Goal: Task Accomplishment & Management: Manage account settings

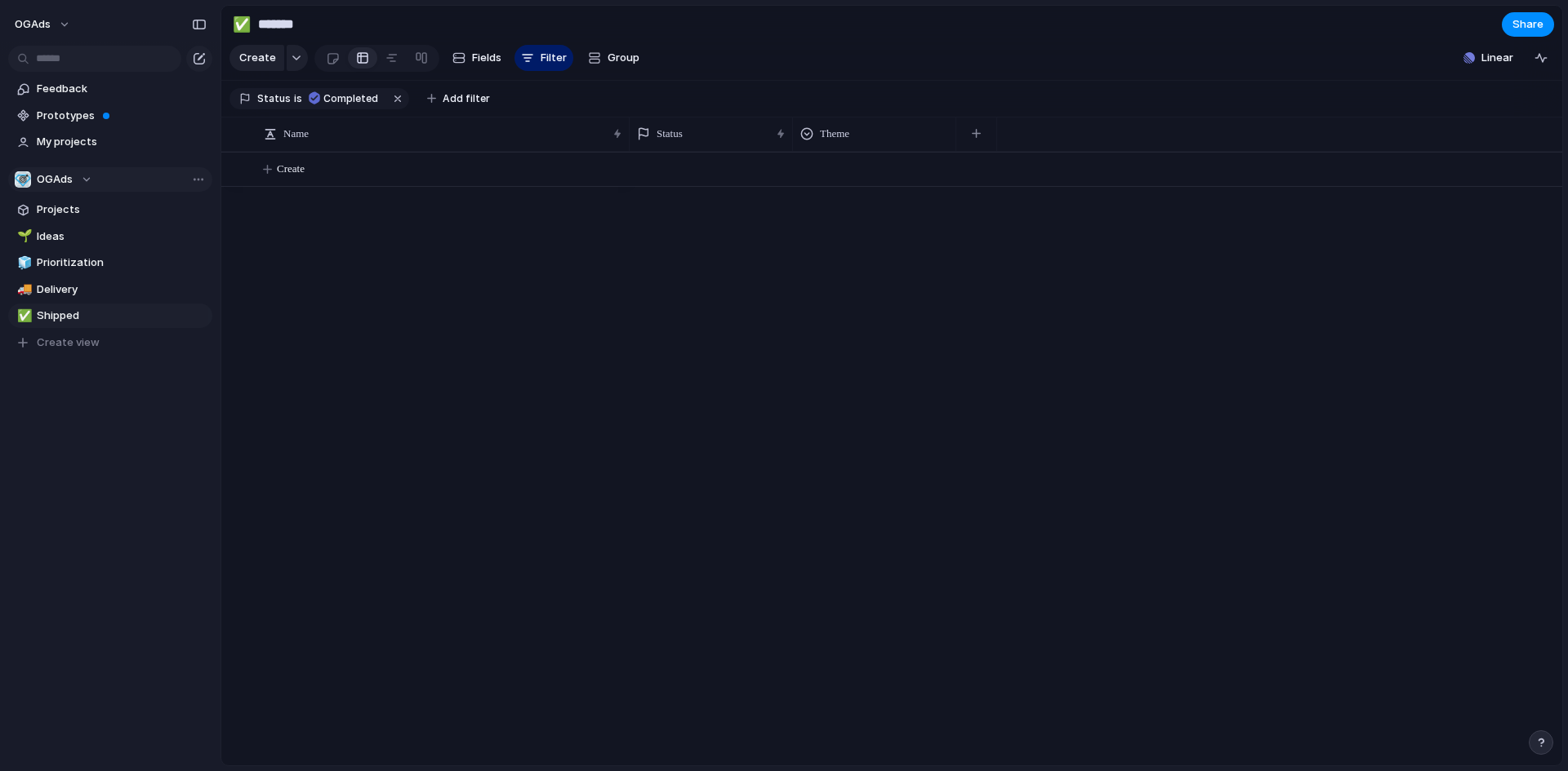
click at [85, 185] on div "OGAds" at bounding box center [54, 179] width 77 height 16
click at [68, 250] on span "OGAds" at bounding box center [68, 245] width 36 height 16
click at [341, 106] on span "Completed" at bounding box center [350, 99] width 55 height 15
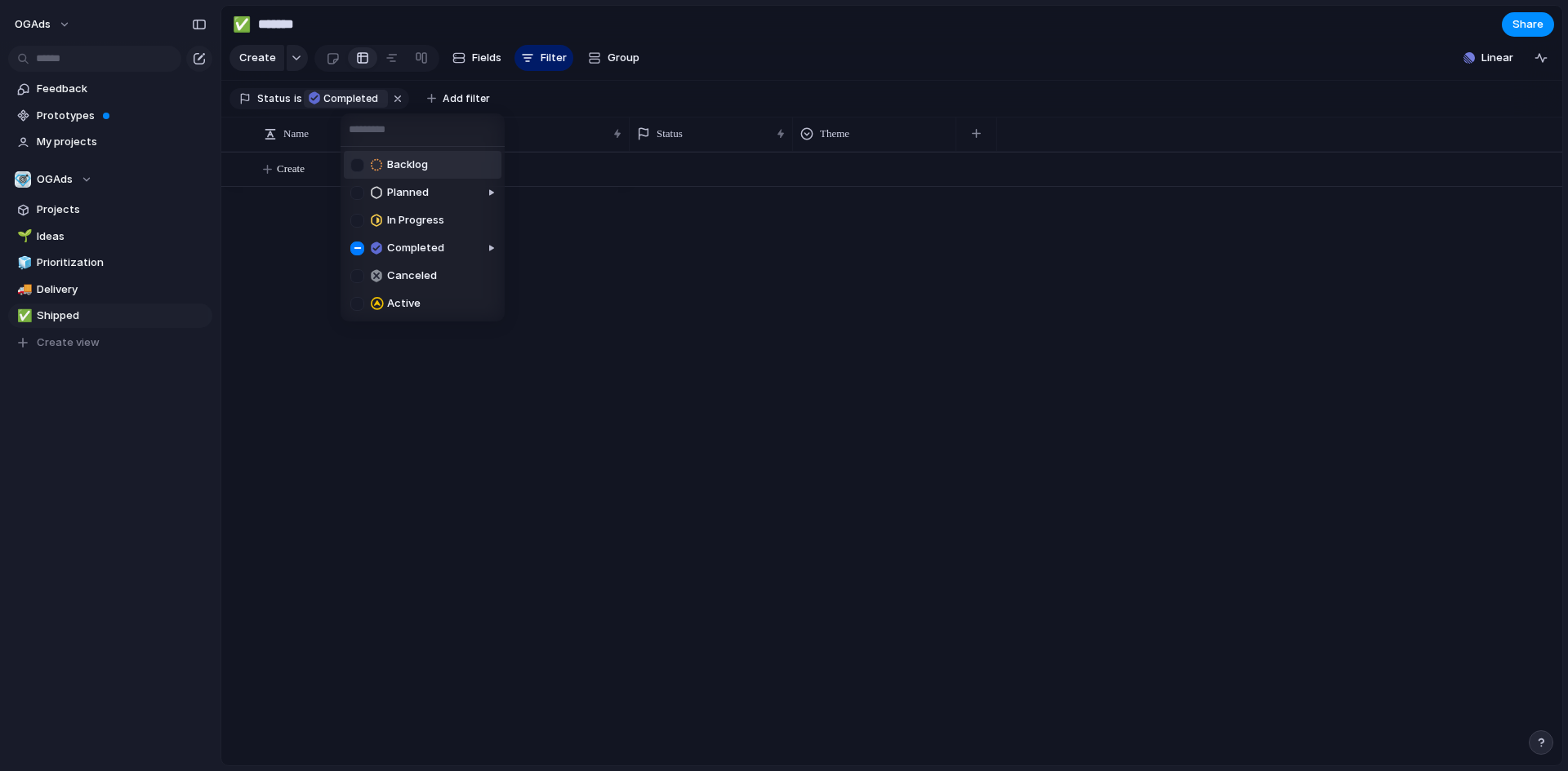
click at [383, 110] on div "Backlog Planned In Progress Completed Canceled Active" at bounding box center [784, 385] width 1568 height 771
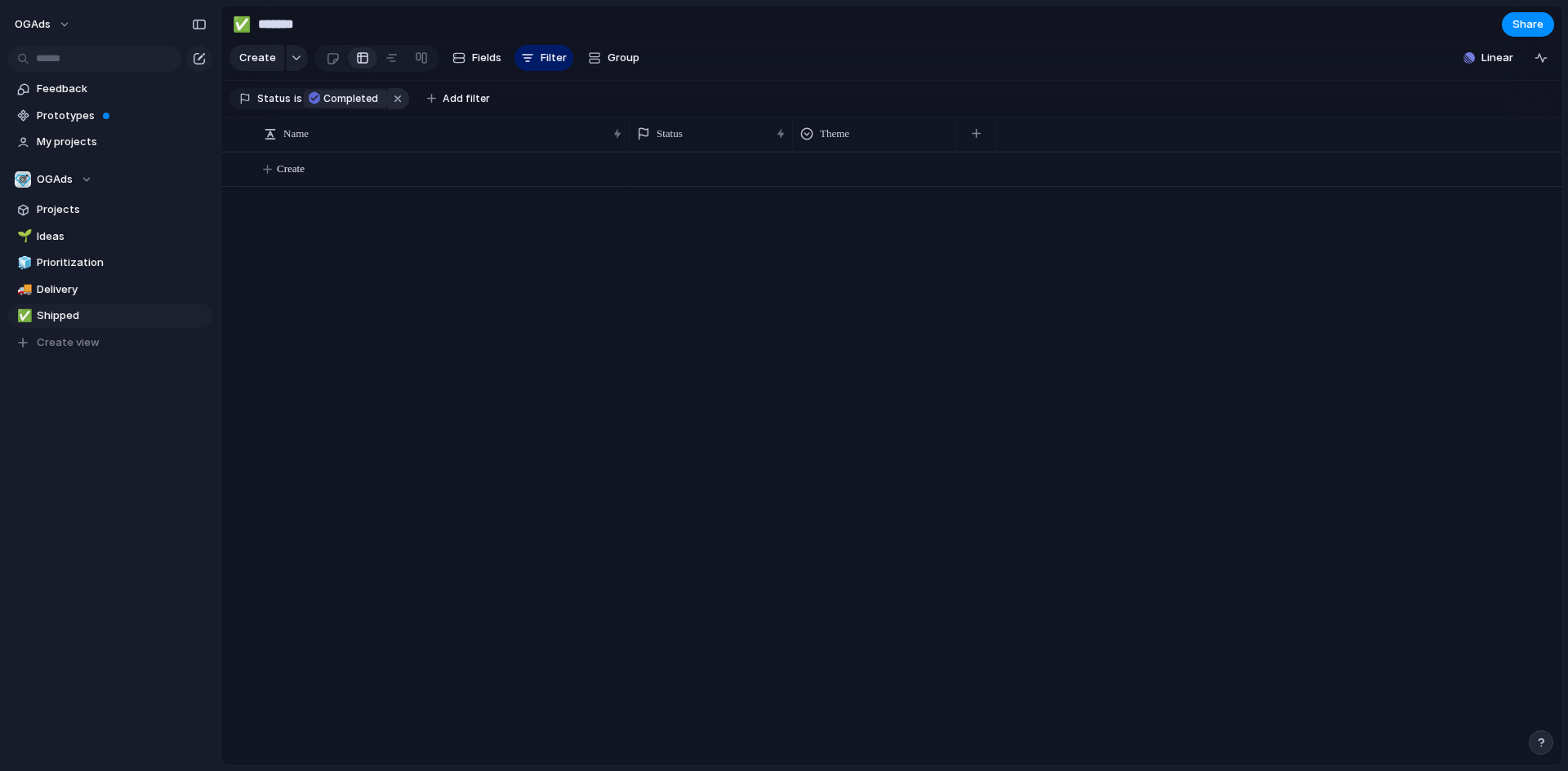
click at [388, 107] on button "button" at bounding box center [398, 98] width 21 height 21
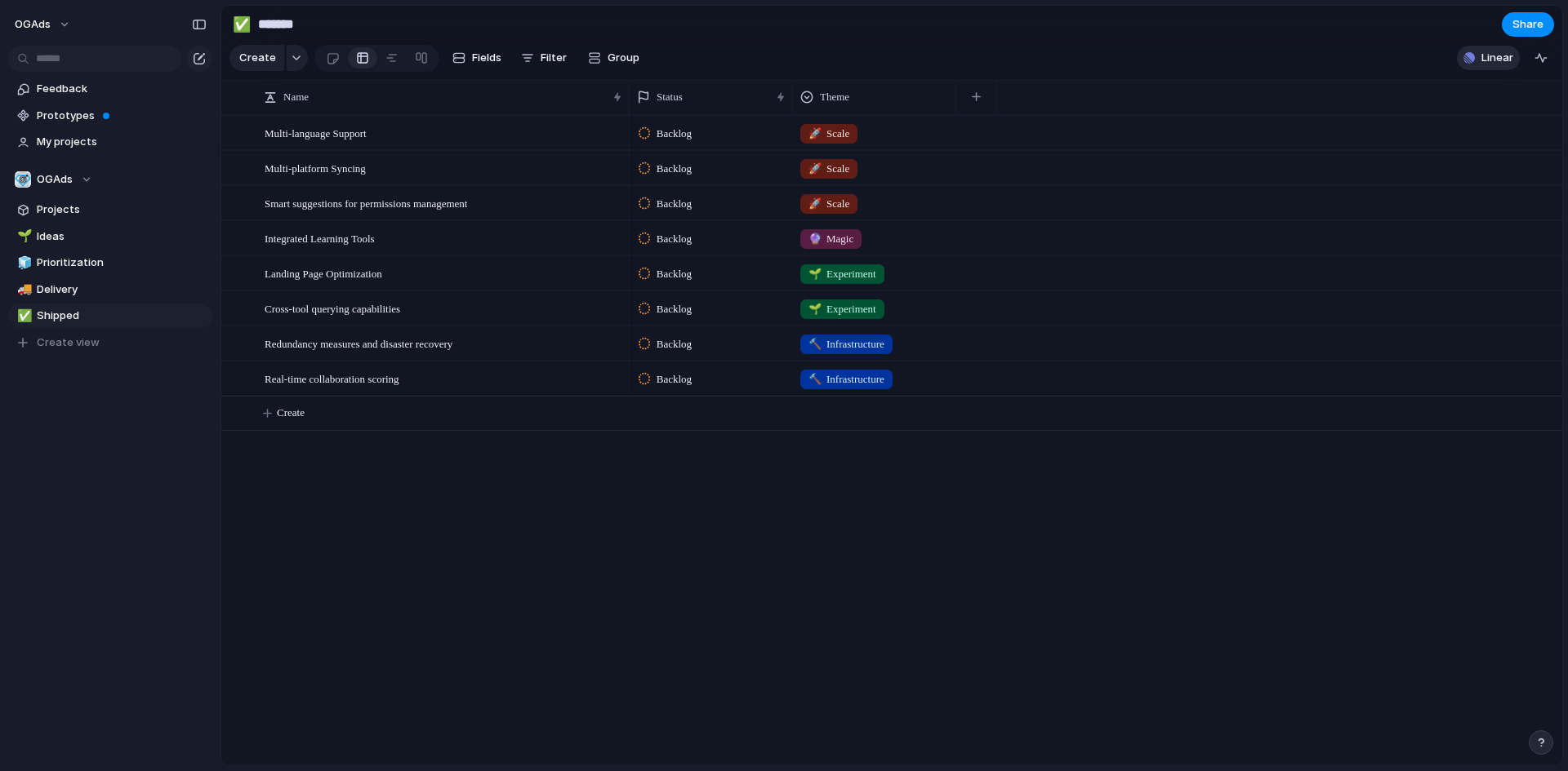
click at [1507, 66] on span "Linear" at bounding box center [1497, 57] width 32 height 16
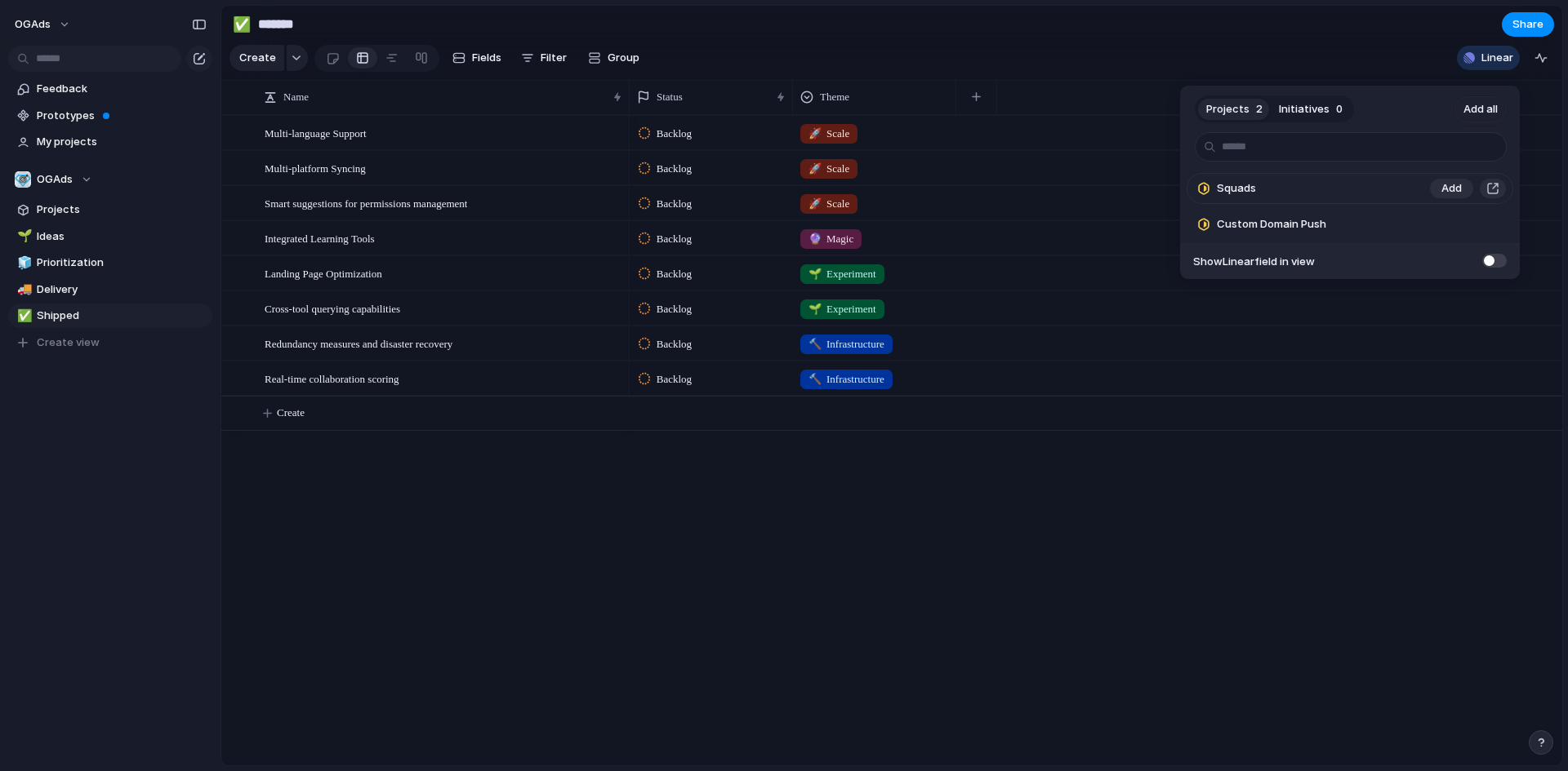
click at [1240, 192] on span "Squads" at bounding box center [1236, 188] width 39 height 16
click at [1444, 224] on span "Add" at bounding box center [1451, 224] width 20 height 16
click at [1452, 185] on span "Add" at bounding box center [1451, 188] width 20 height 16
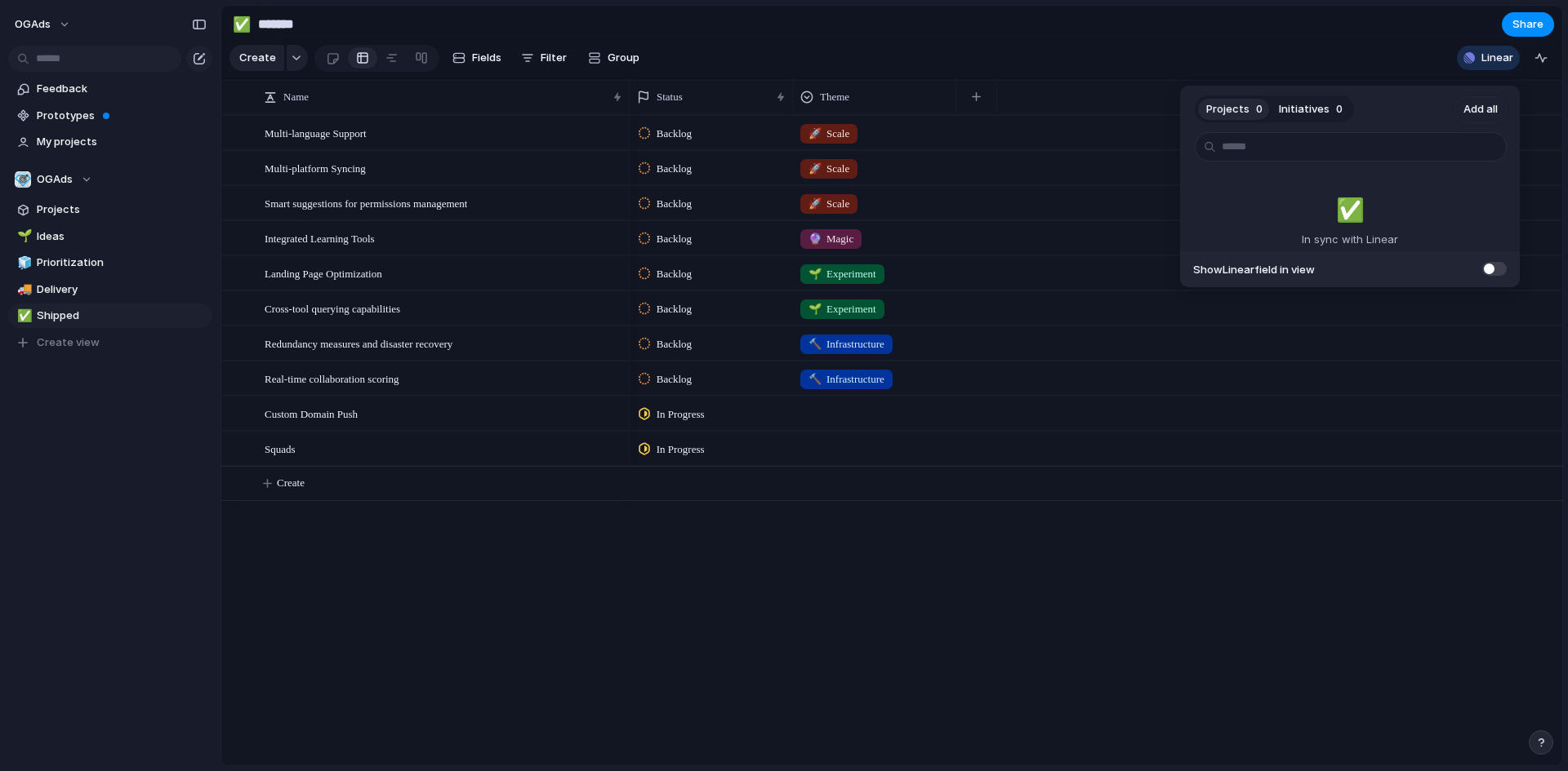
click at [287, 459] on div "Projects 0 Initiatives 0 Add all ✅️ In sync with Linear Show Linear field in vi…" at bounding box center [784, 385] width 1568 height 771
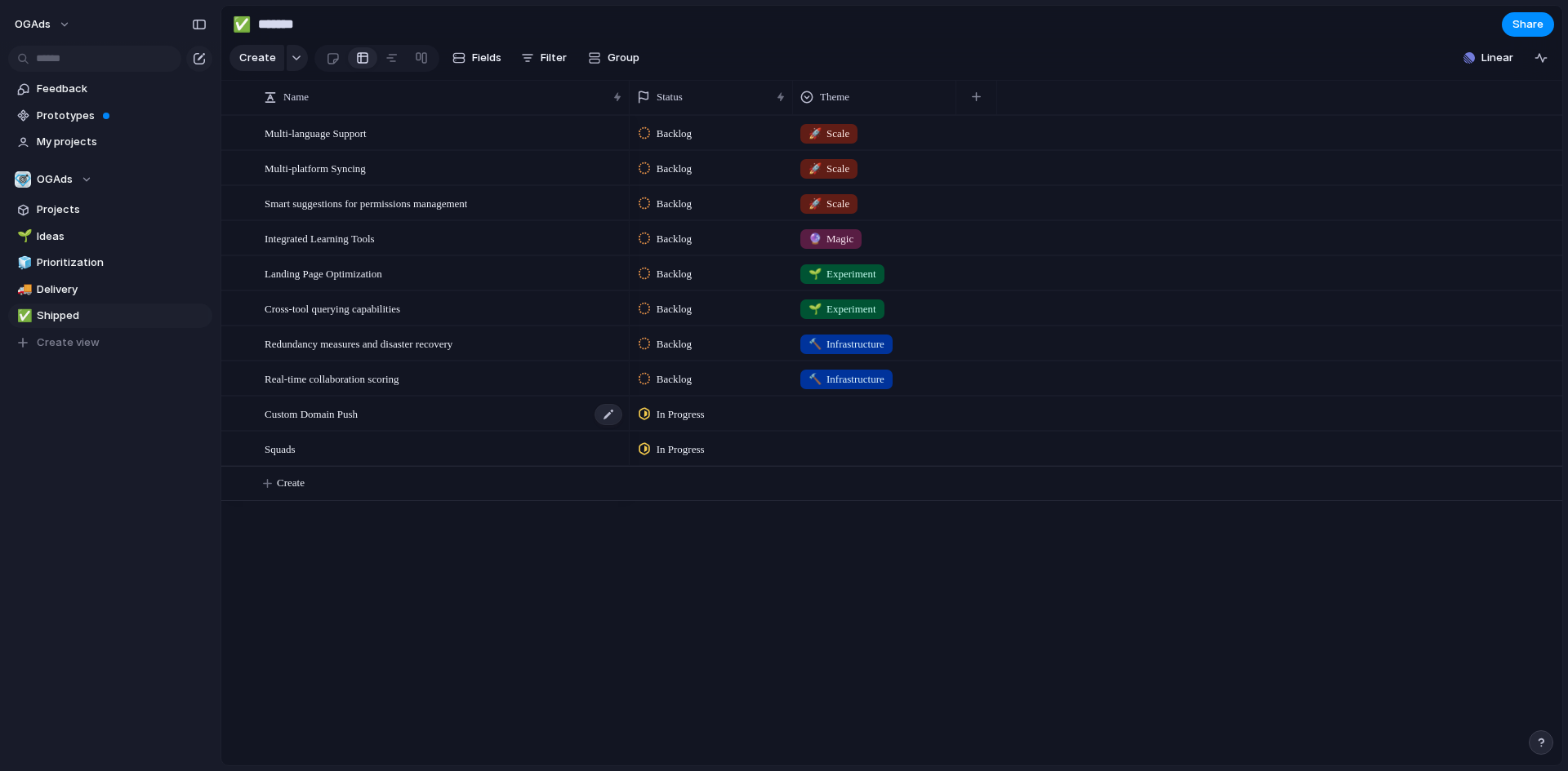
click at [312, 423] on span "Custom Domain Push" at bounding box center [311, 413] width 93 height 18
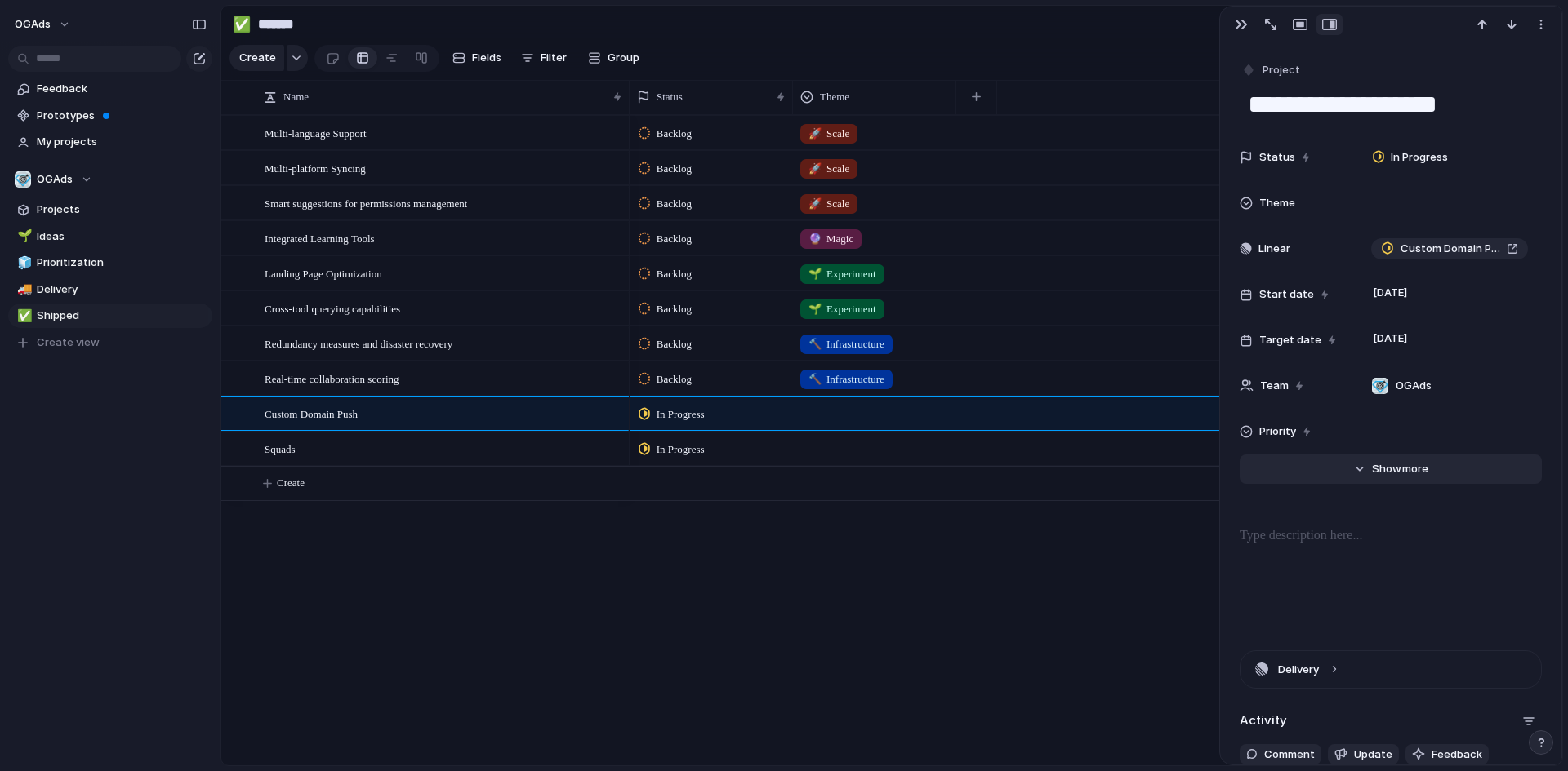
click at [1357, 466] on button "Hide Show more" at bounding box center [1391, 469] width 302 height 29
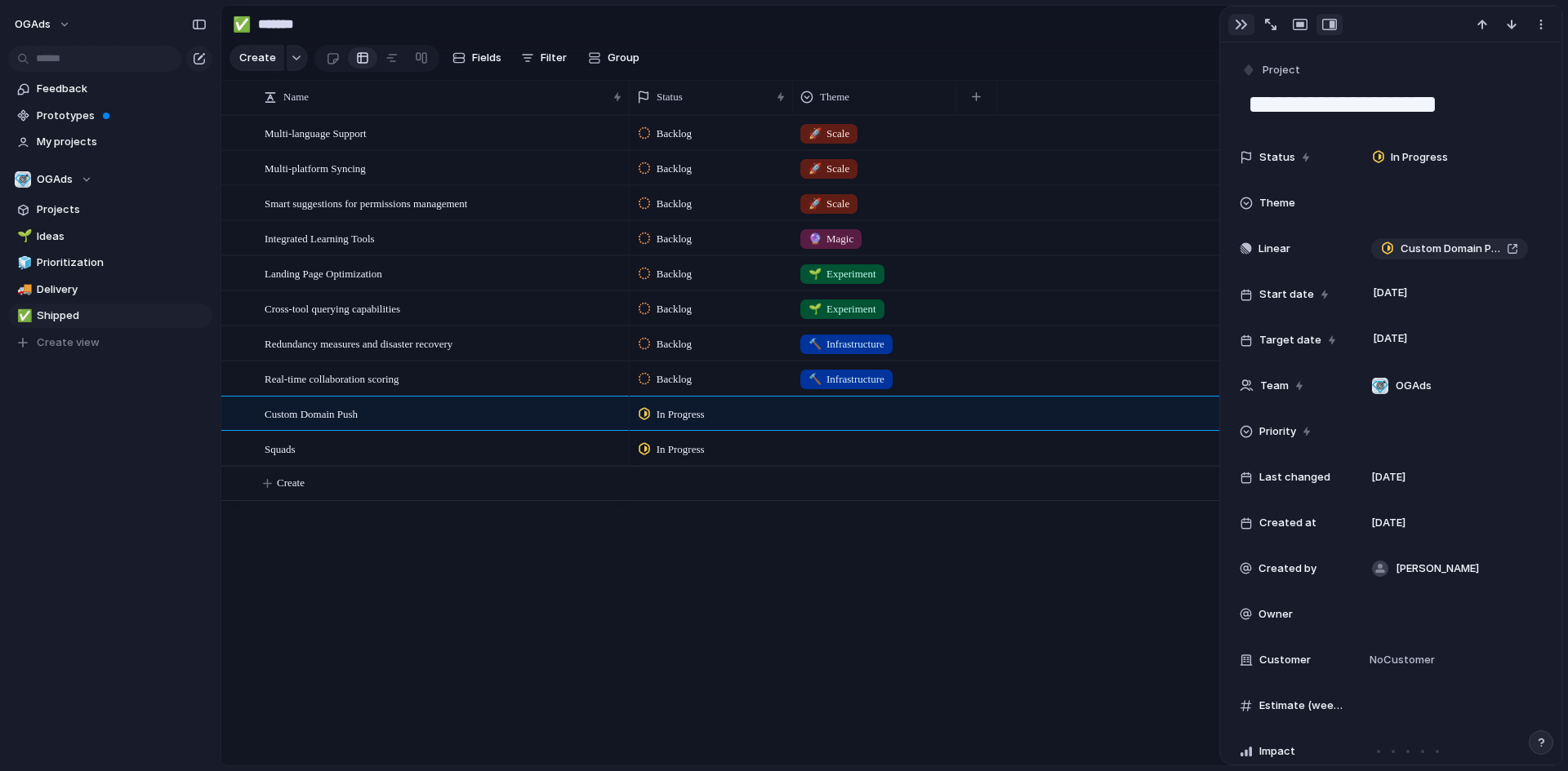
click at [1240, 27] on div "button" at bounding box center [1241, 24] width 13 height 13
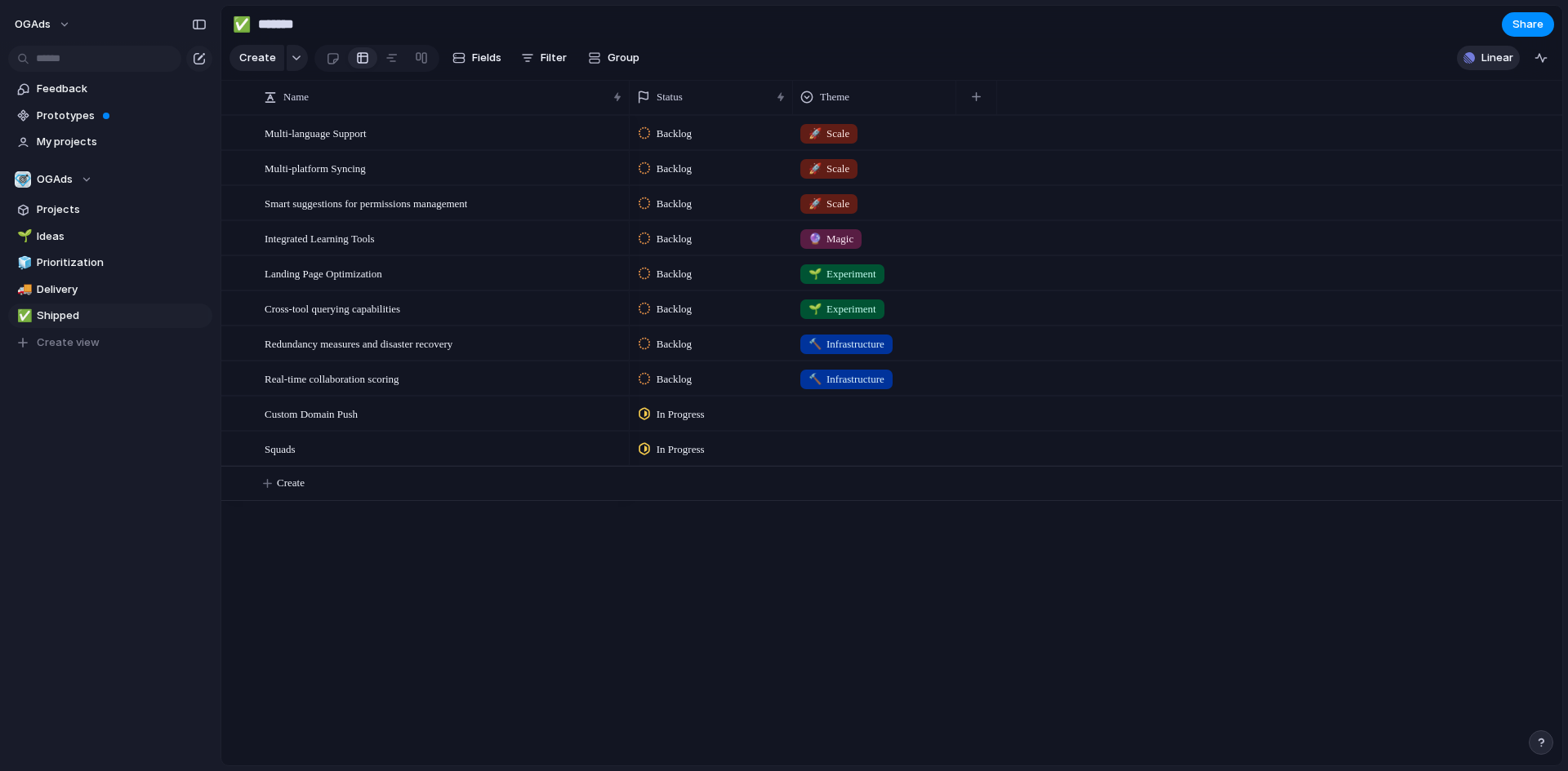
click at [1499, 64] on span "Linear" at bounding box center [1497, 57] width 32 height 16
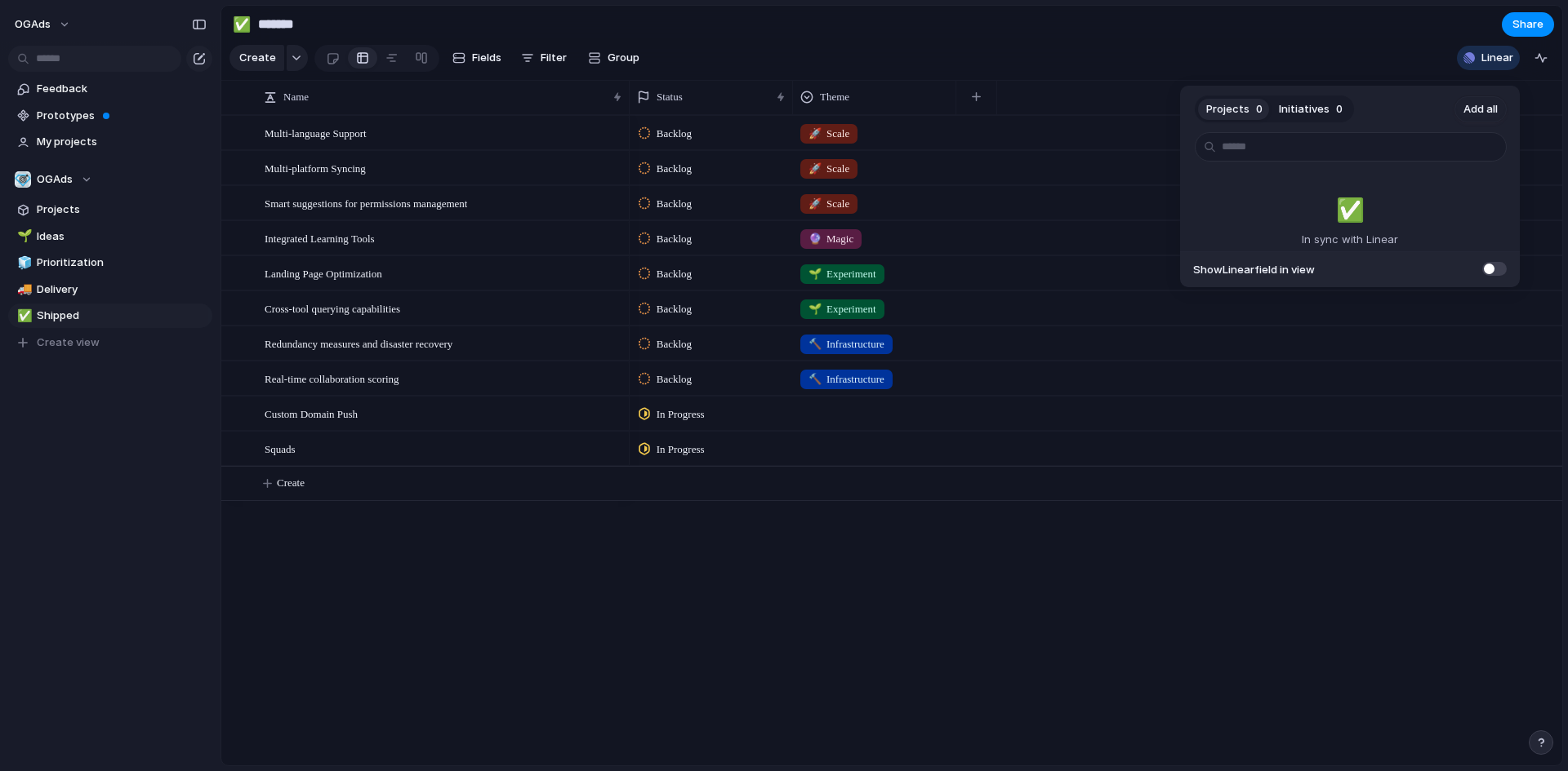
click at [1323, 107] on span "Initiatives" at bounding box center [1304, 109] width 50 height 16
click at [1256, 107] on span "0" at bounding box center [1259, 109] width 7 height 16
click at [357, 143] on div "Projects 0 Initiatives 0 Add all ✅️ In sync with Linear Show Linear field in vi…" at bounding box center [784, 385] width 1568 height 771
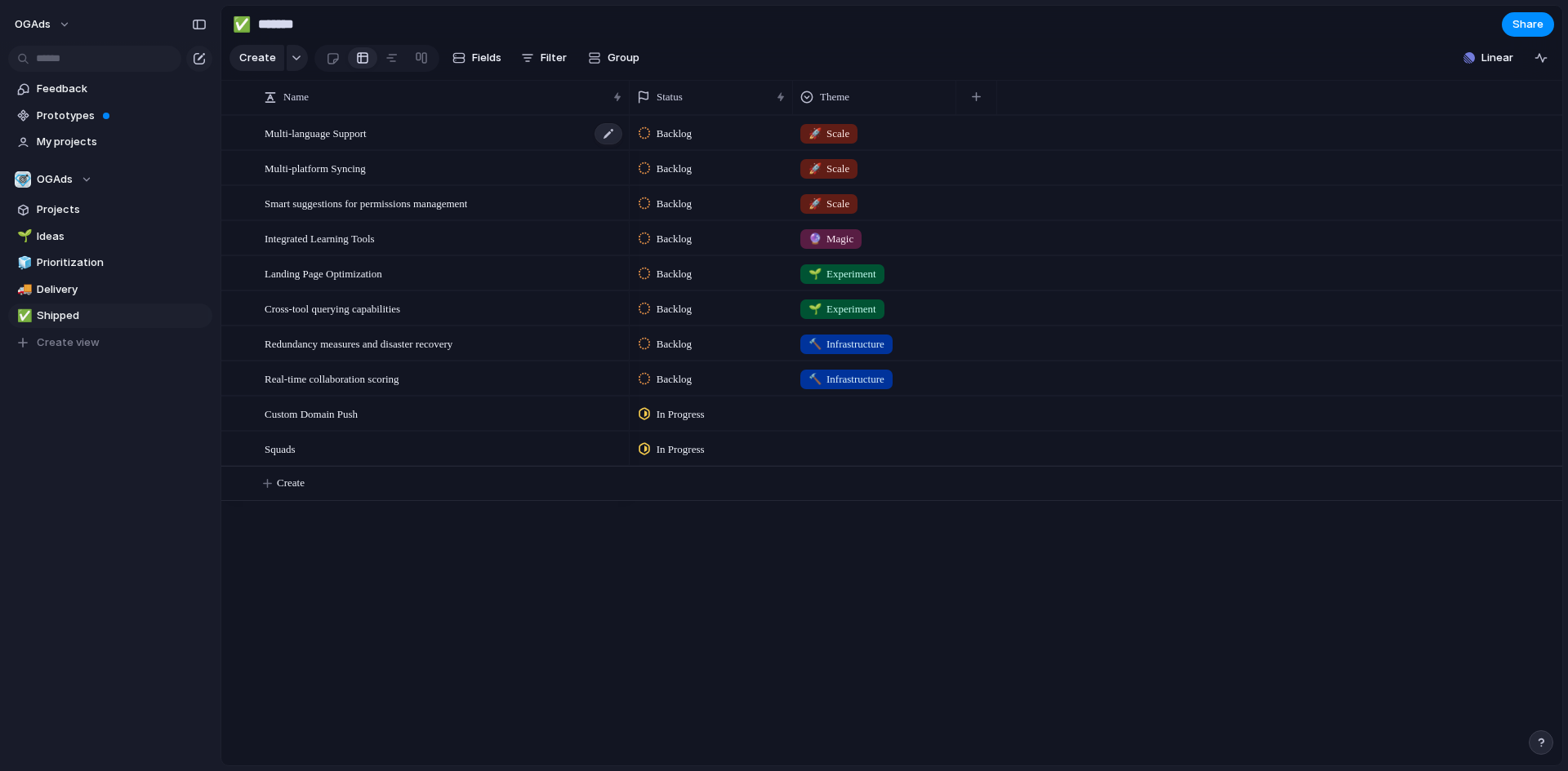
click at [342, 142] on span "Multi-language Support" at bounding box center [316, 133] width 102 height 18
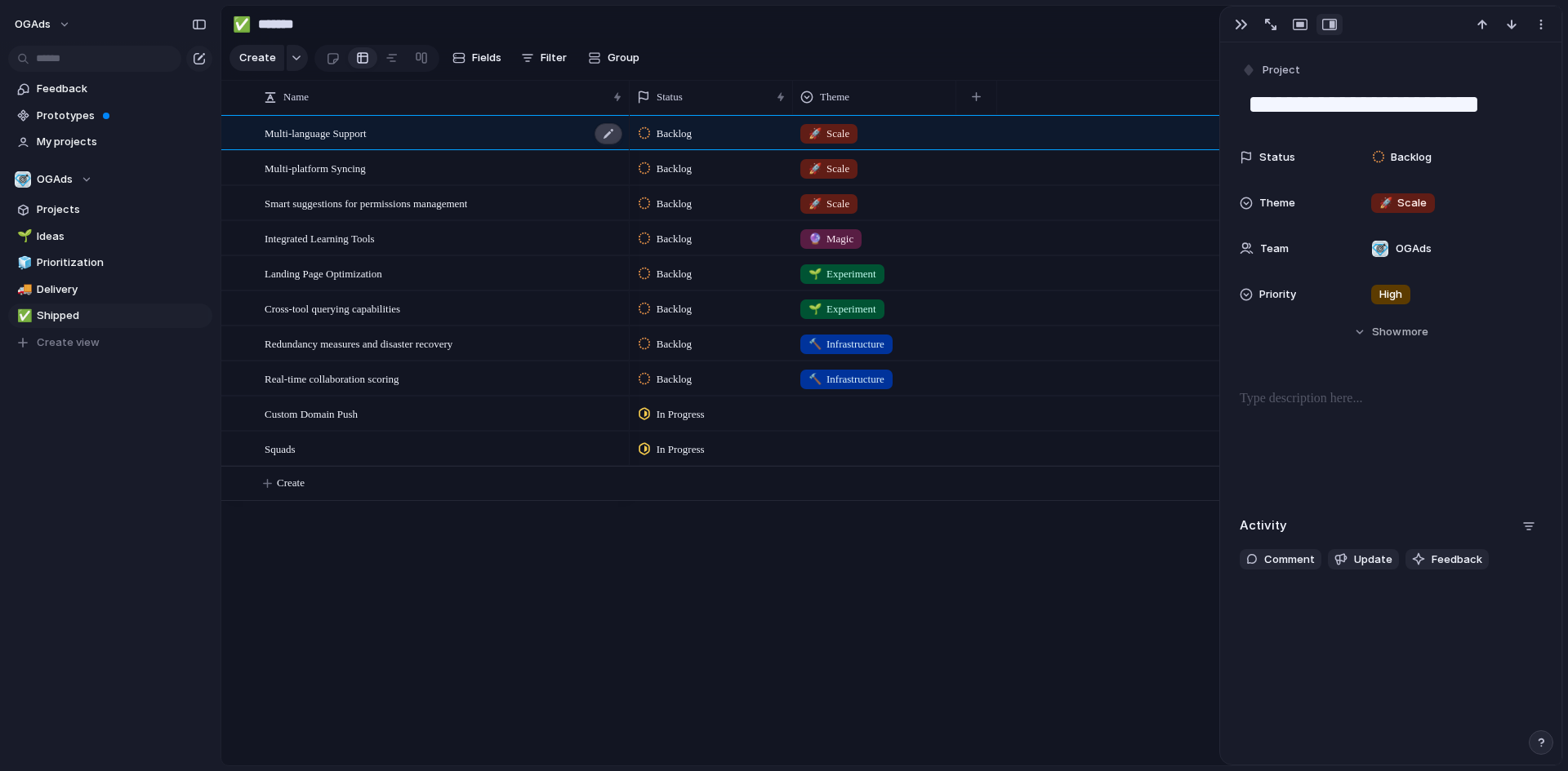
click at [605, 144] on div at bounding box center [608, 133] width 28 height 21
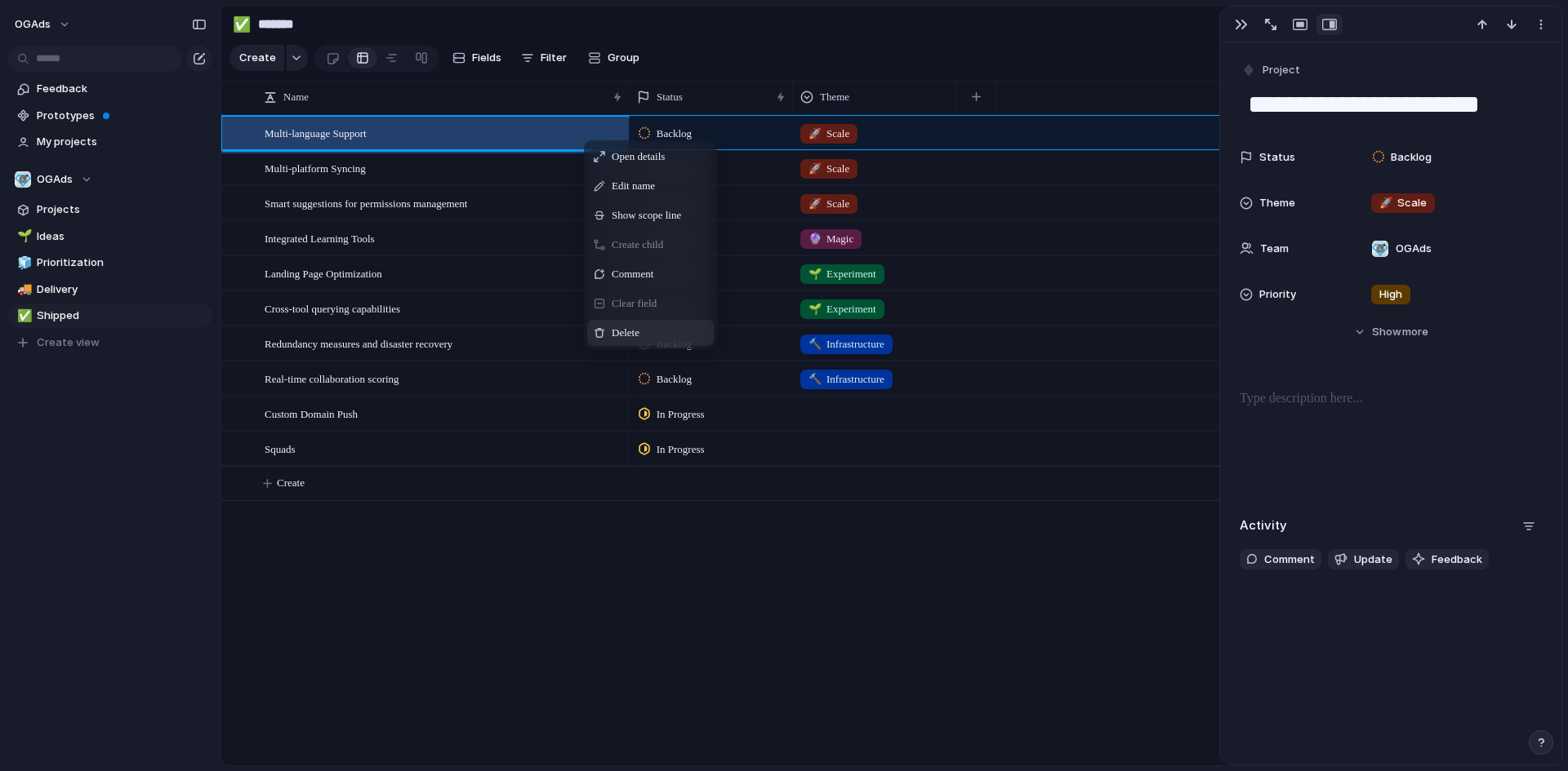
click at [613, 337] on span "Delete" at bounding box center [625, 332] width 28 height 16
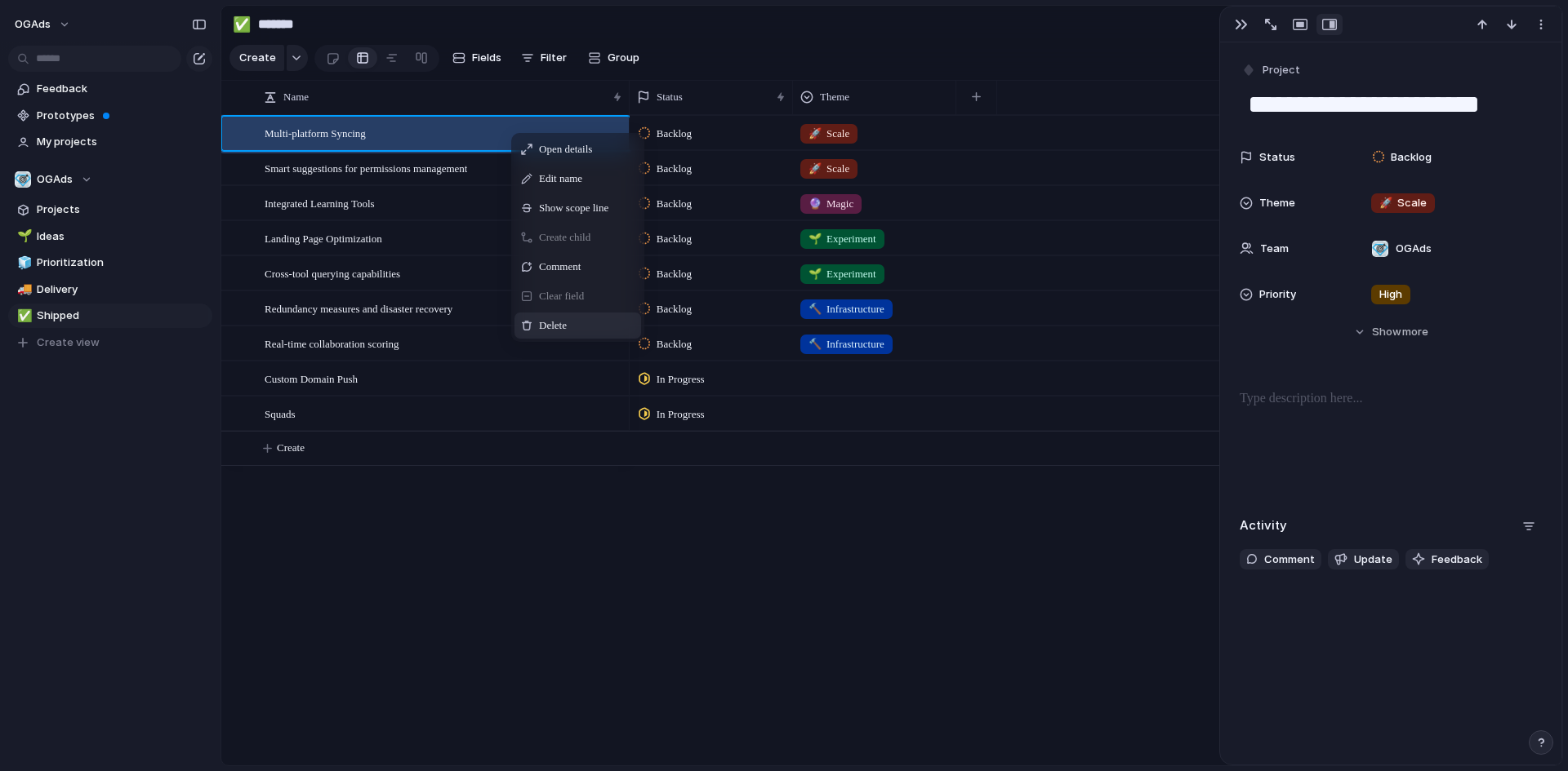
click at [562, 333] on span "Delete" at bounding box center [552, 325] width 28 height 16
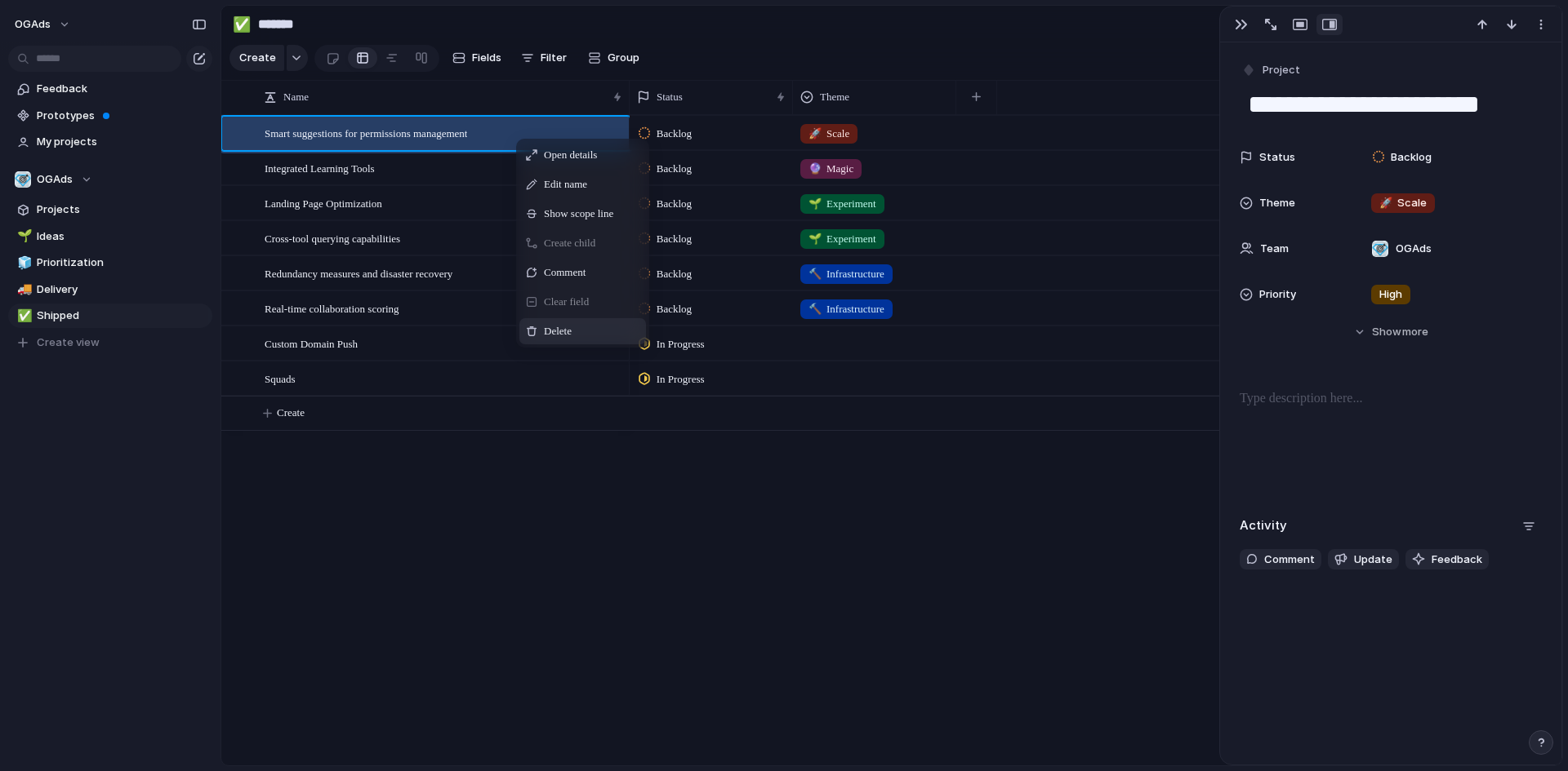
click at [555, 338] on span "Delete" at bounding box center [557, 331] width 28 height 16
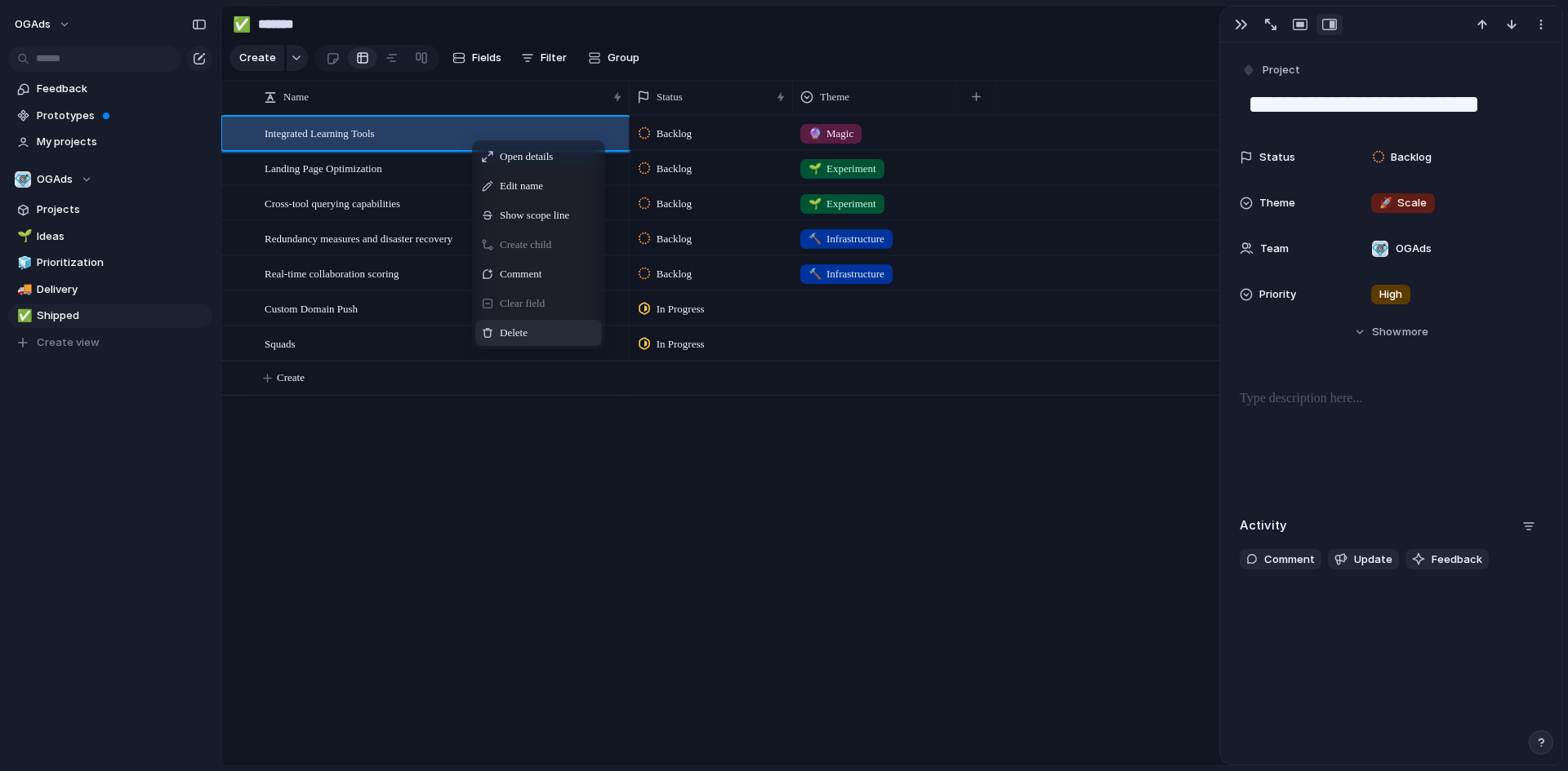
click at [523, 341] on span "Delete" at bounding box center [513, 332] width 28 height 16
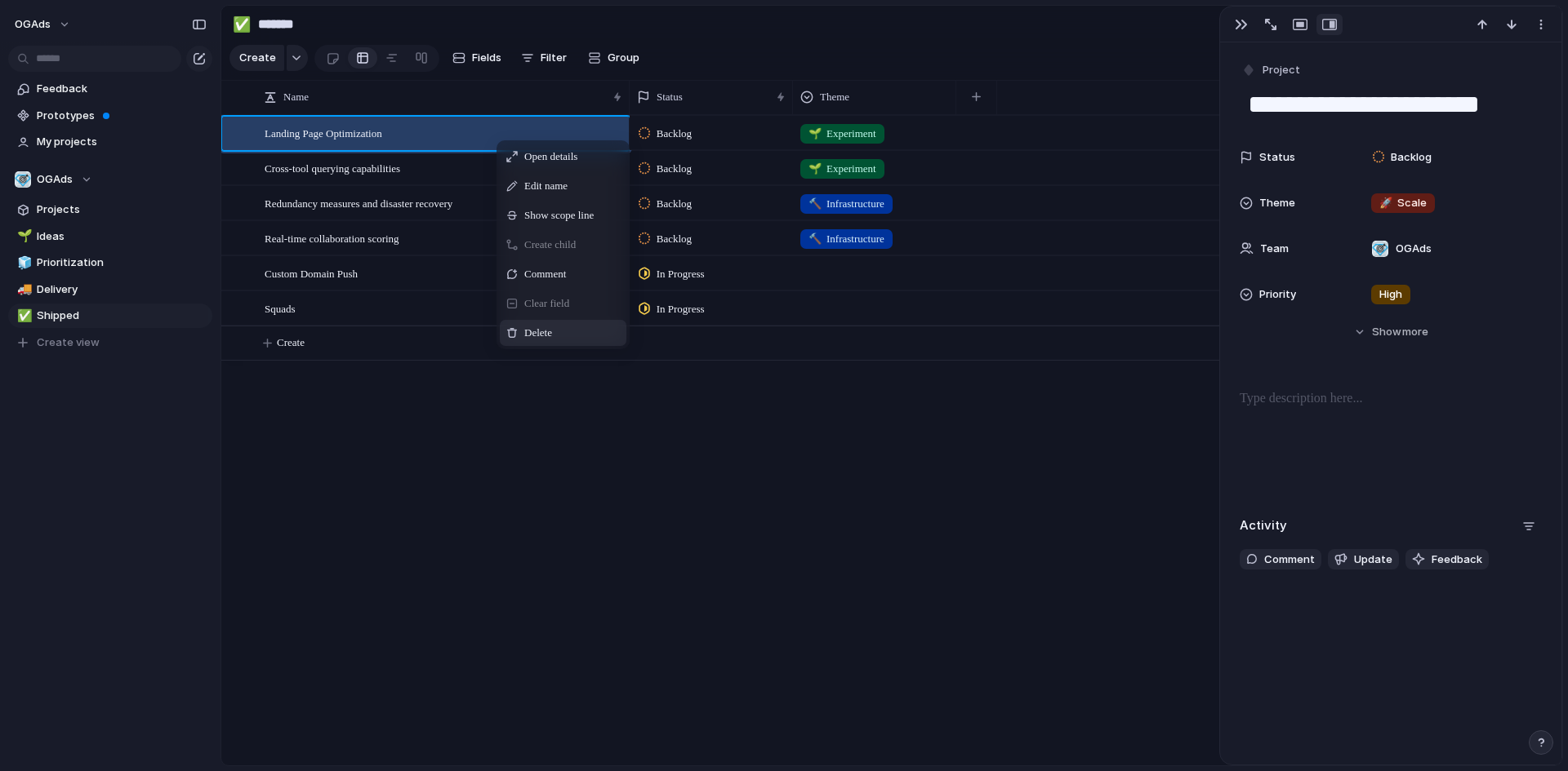
click at [536, 341] on span "Delete" at bounding box center [537, 332] width 28 height 16
click at [532, 341] on span "Delete" at bounding box center [539, 331] width 28 height 16
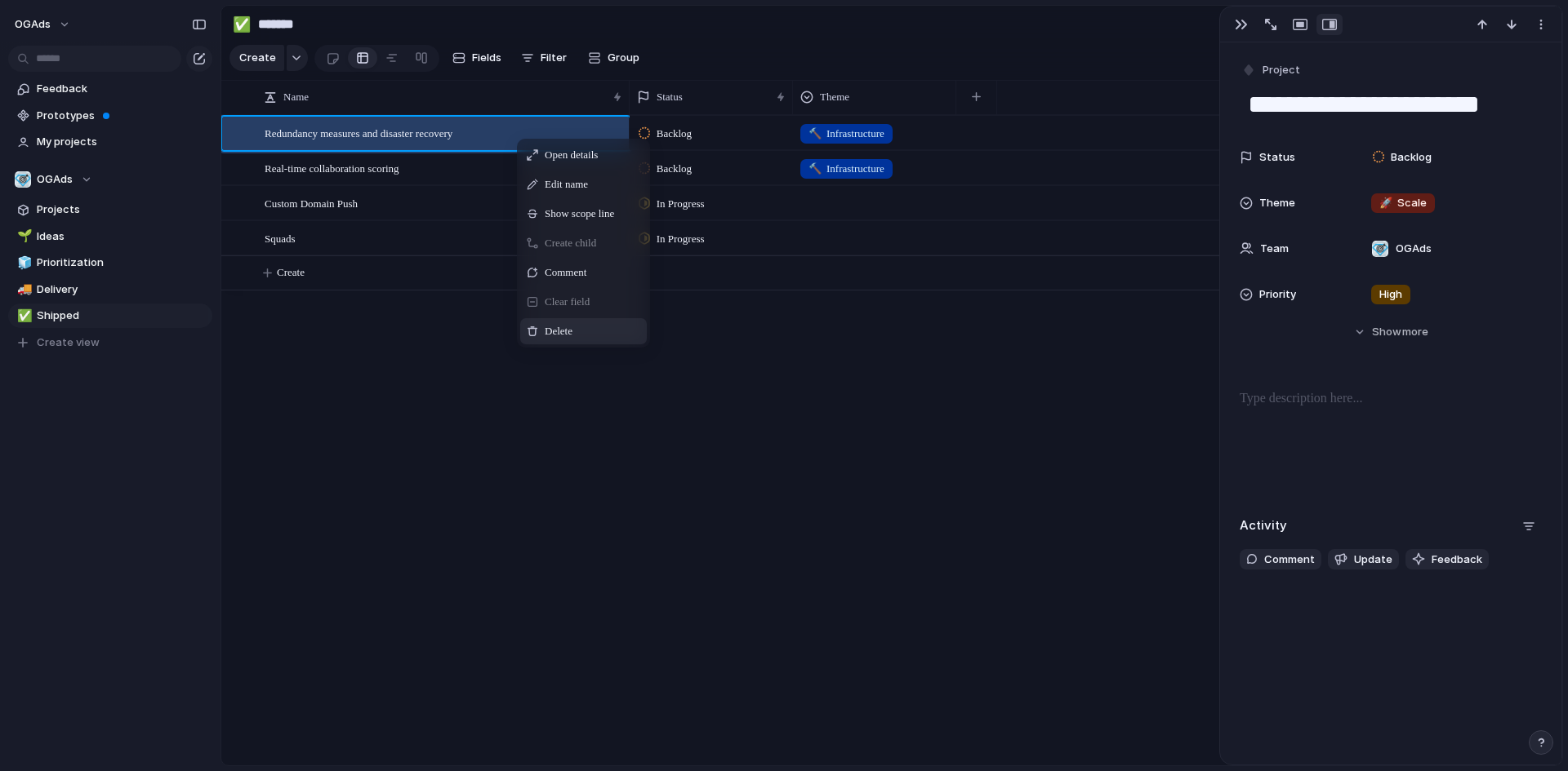
click at [551, 339] on span "Delete" at bounding box center [558, 331] width 28 height 16
click at [568, 334] on span "Delete" at bounding box center [574, 325] width 28 height 16
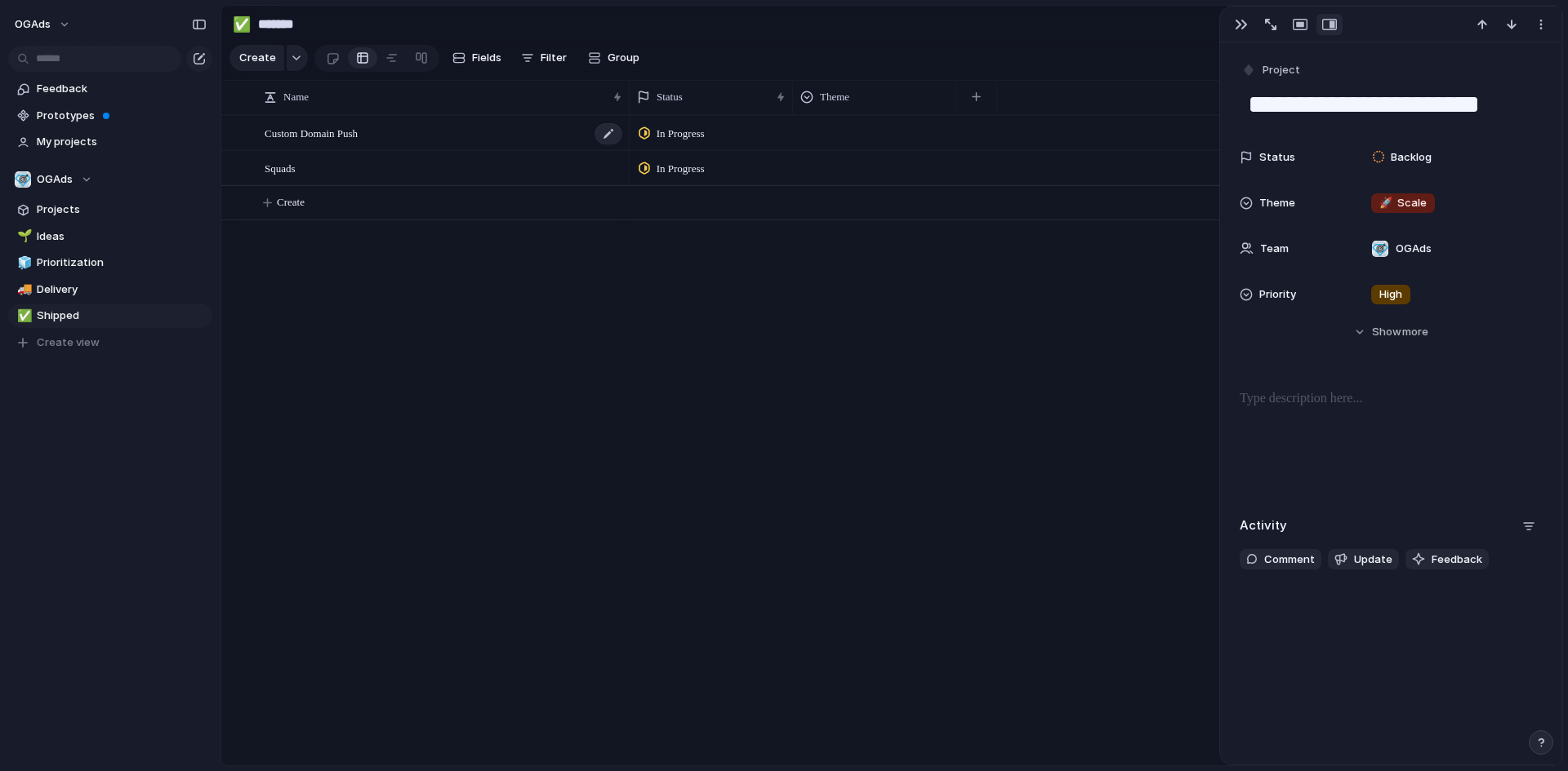
click at [468, 137] on div "Custom Domain Push" at bounding box center [444, 133] width 359 height 34
type textarea "**********"
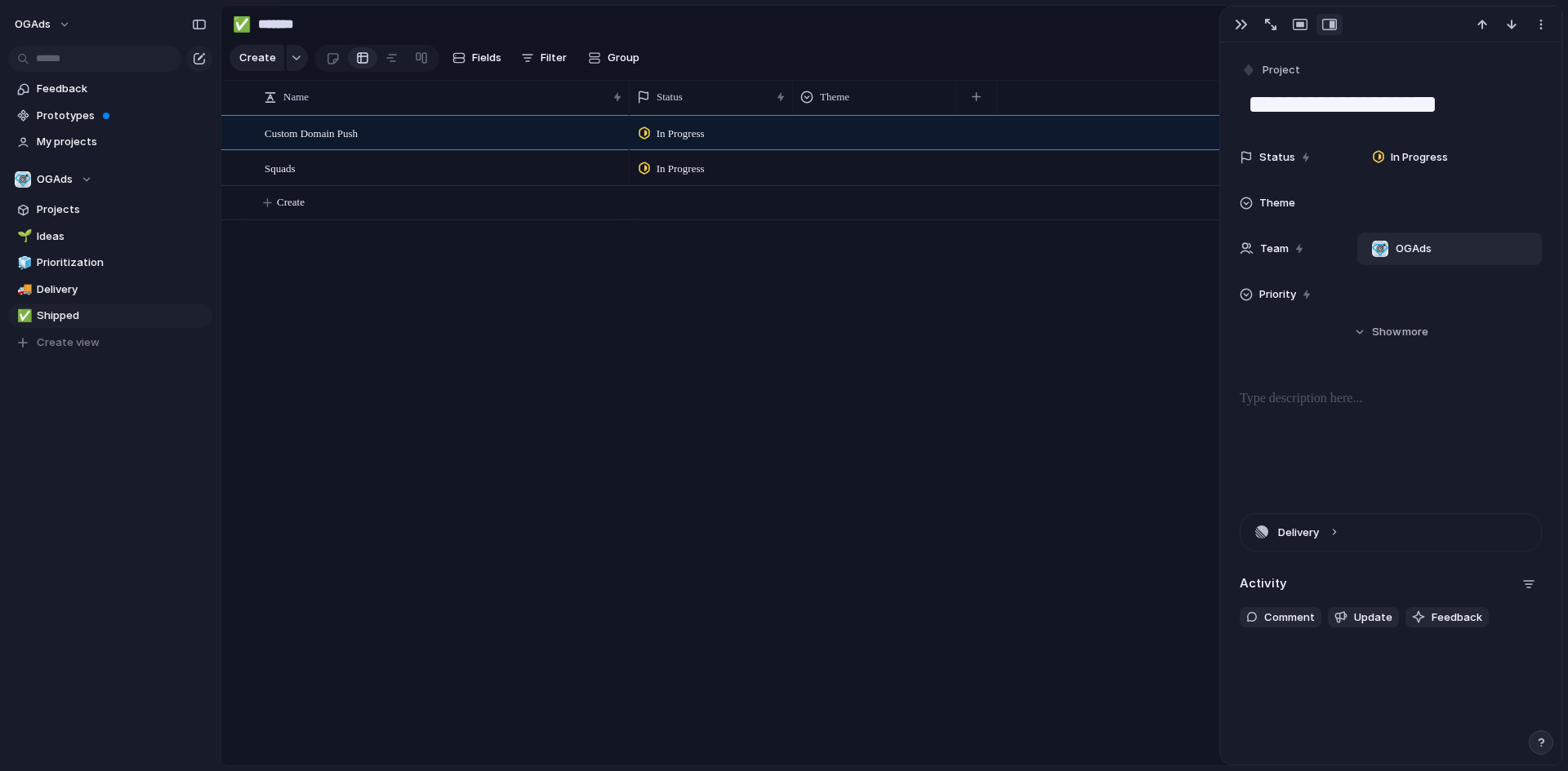
click at [1393, 243] on div "OGAds" at bounding box center [1401, 248] width 74 height 18
click at [1335, 298] on div "OGAds" at bounding box center [784, 385] width 1568 height 771
click at [1395, 291] on div at bounding box center [1449, 294] width 170 height 18
click at [1388, 188] on div "Urgent High Medium Low No Priority" at bounding box center [784, 385] width 1568 height 771
click at [1383, 200] on div at bounding box center [1449, 202] width 170 height 18
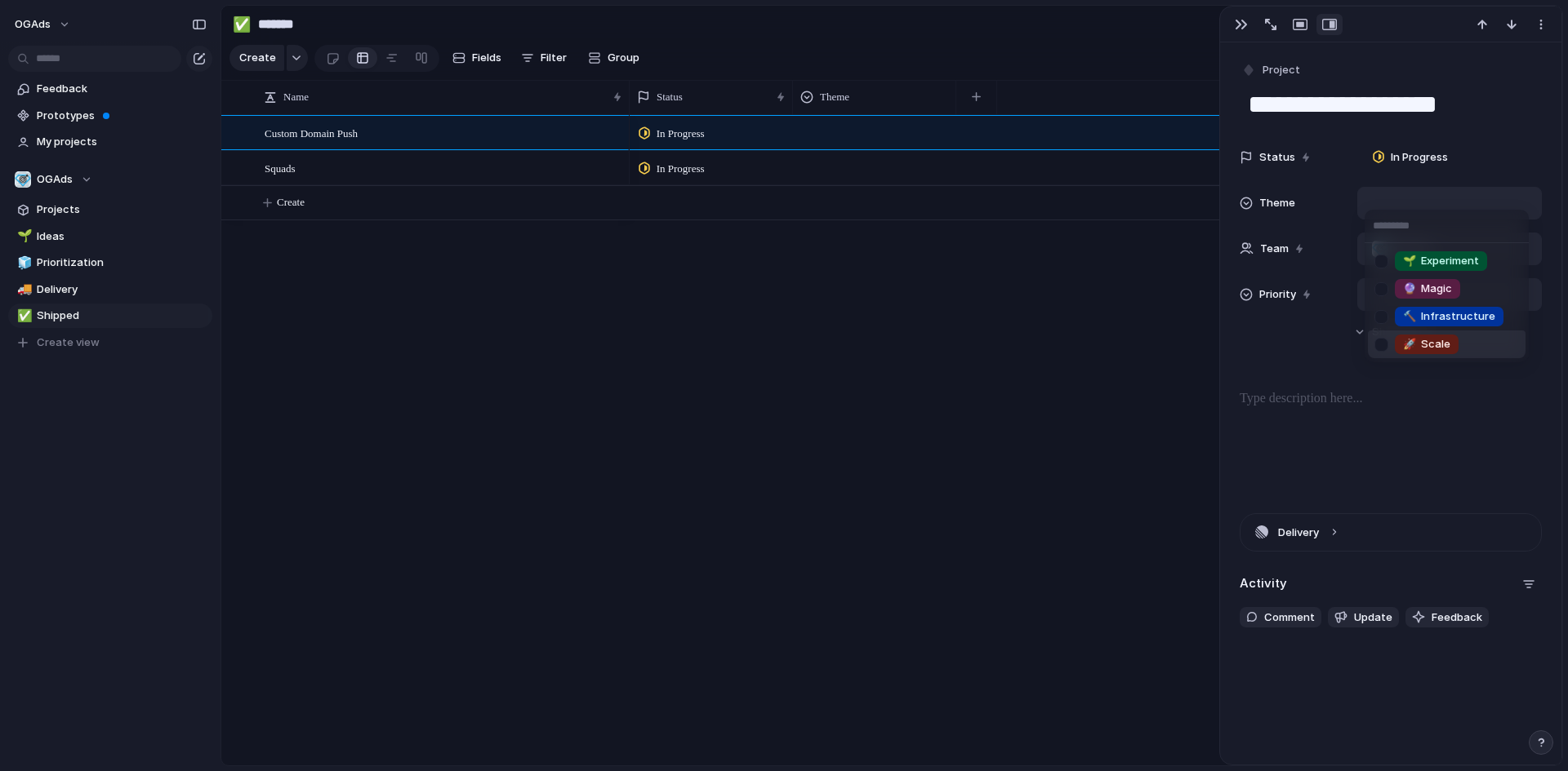
click at [1155, 413] on div "🌱 Experiment 🔮 Magic 🔨 Infrastructure 🚀 Scale" at bounding box center [784, 385] width 1568 height 771
